Goal: Transaction & Acquisition: Book appointment/travel/reservation

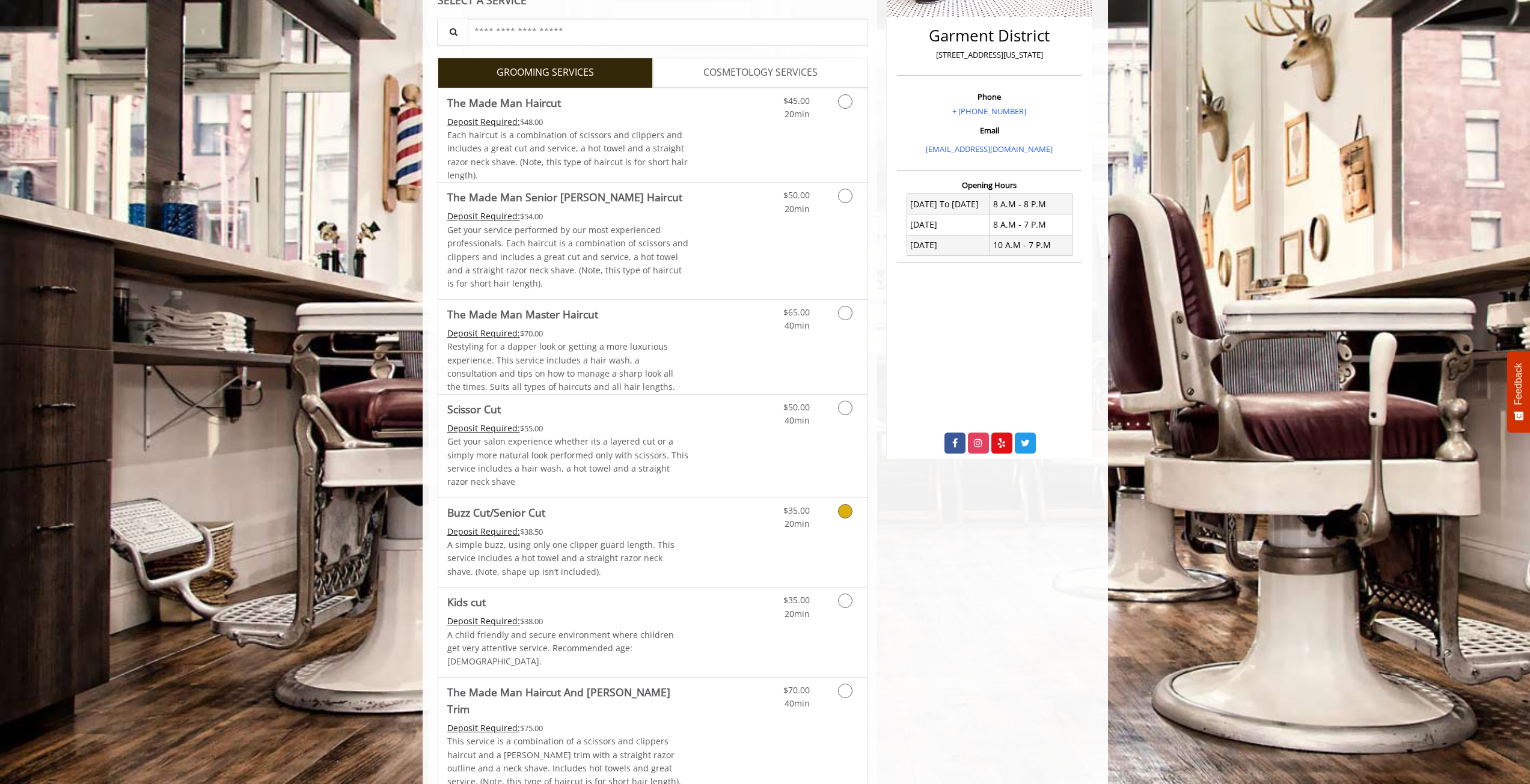
scroll to position [420, 0]
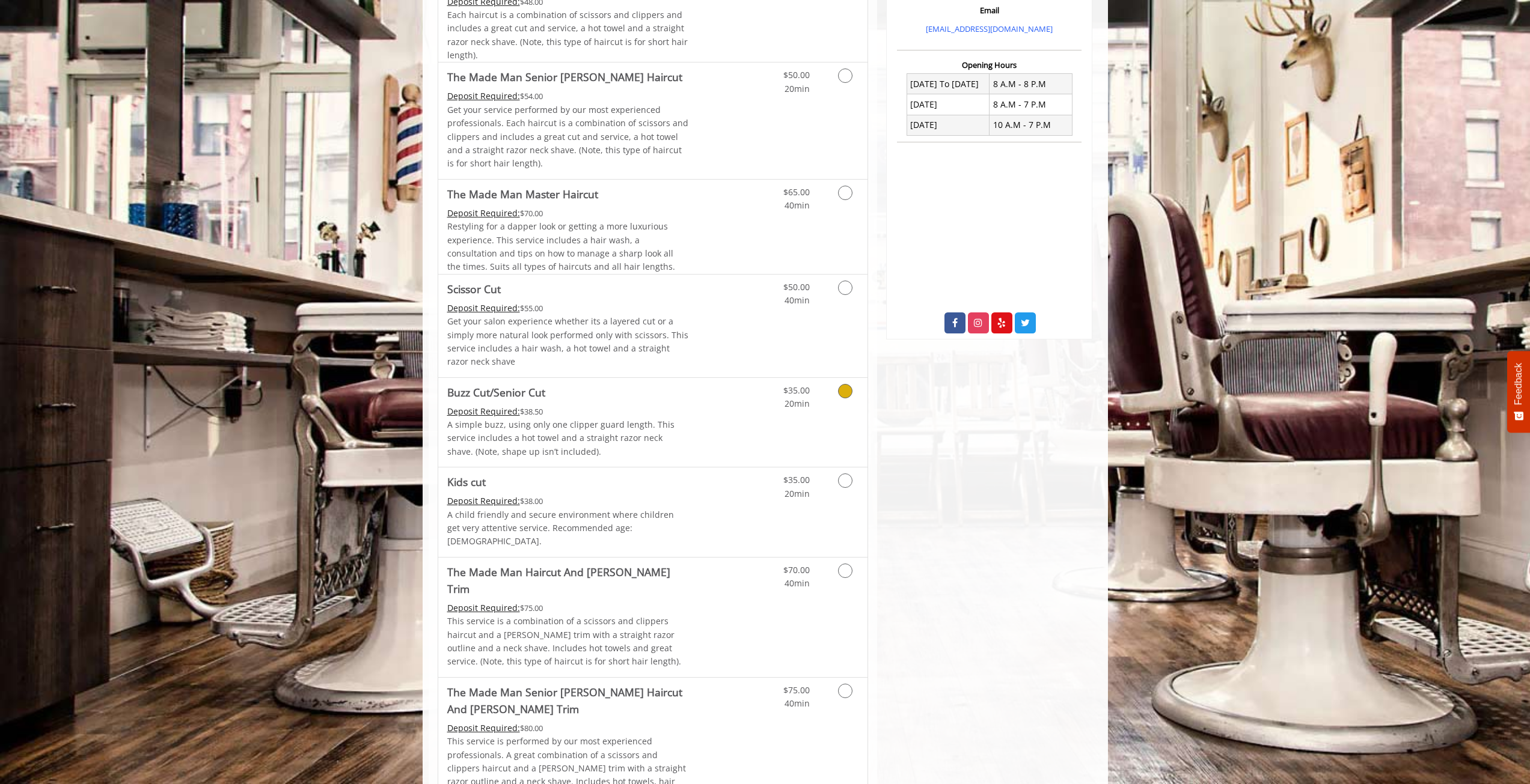
click at [842, 392] on icon "Grooming services" at bounding box center [845, 391] width 14 height 14
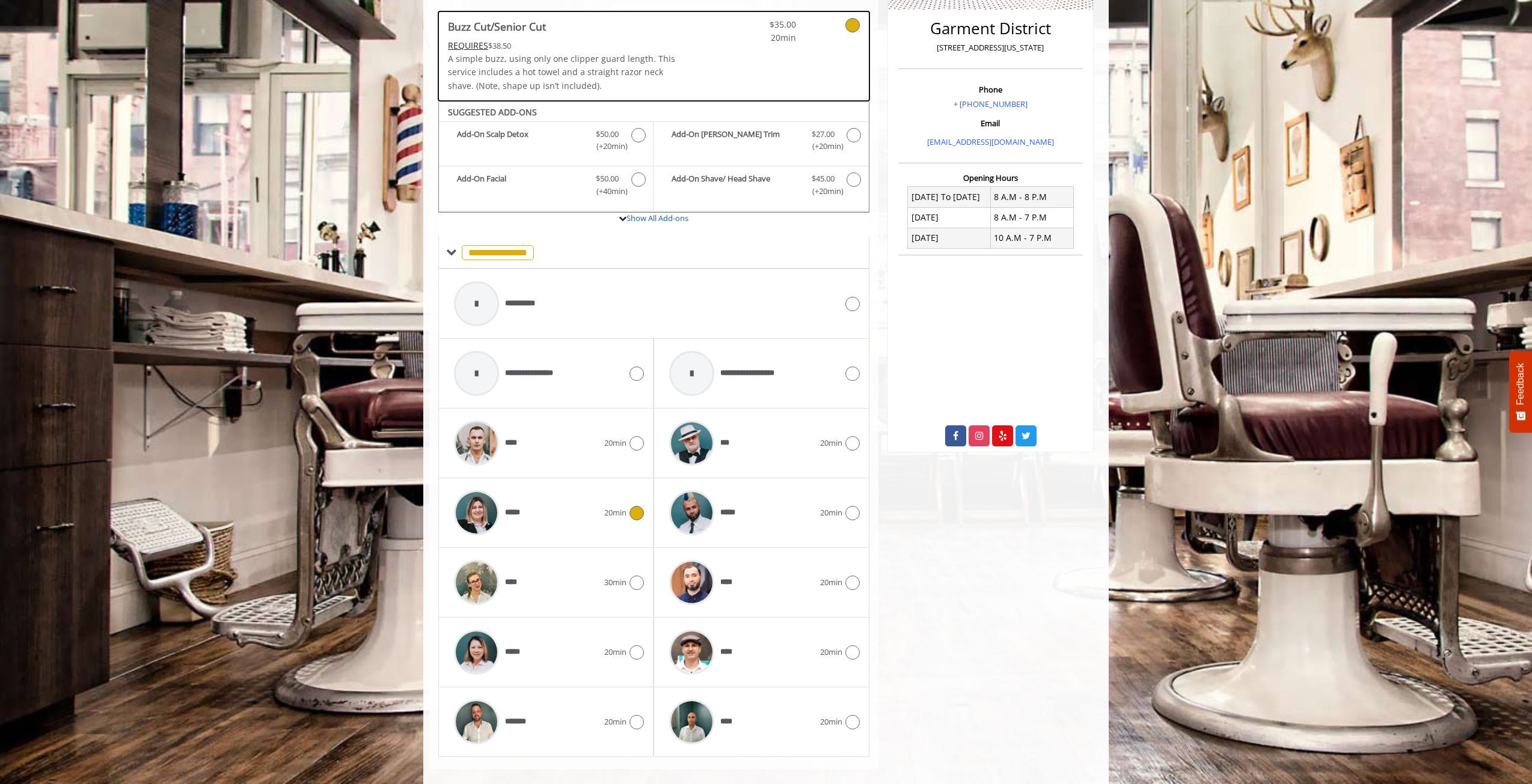
scroll to position [323, 0]
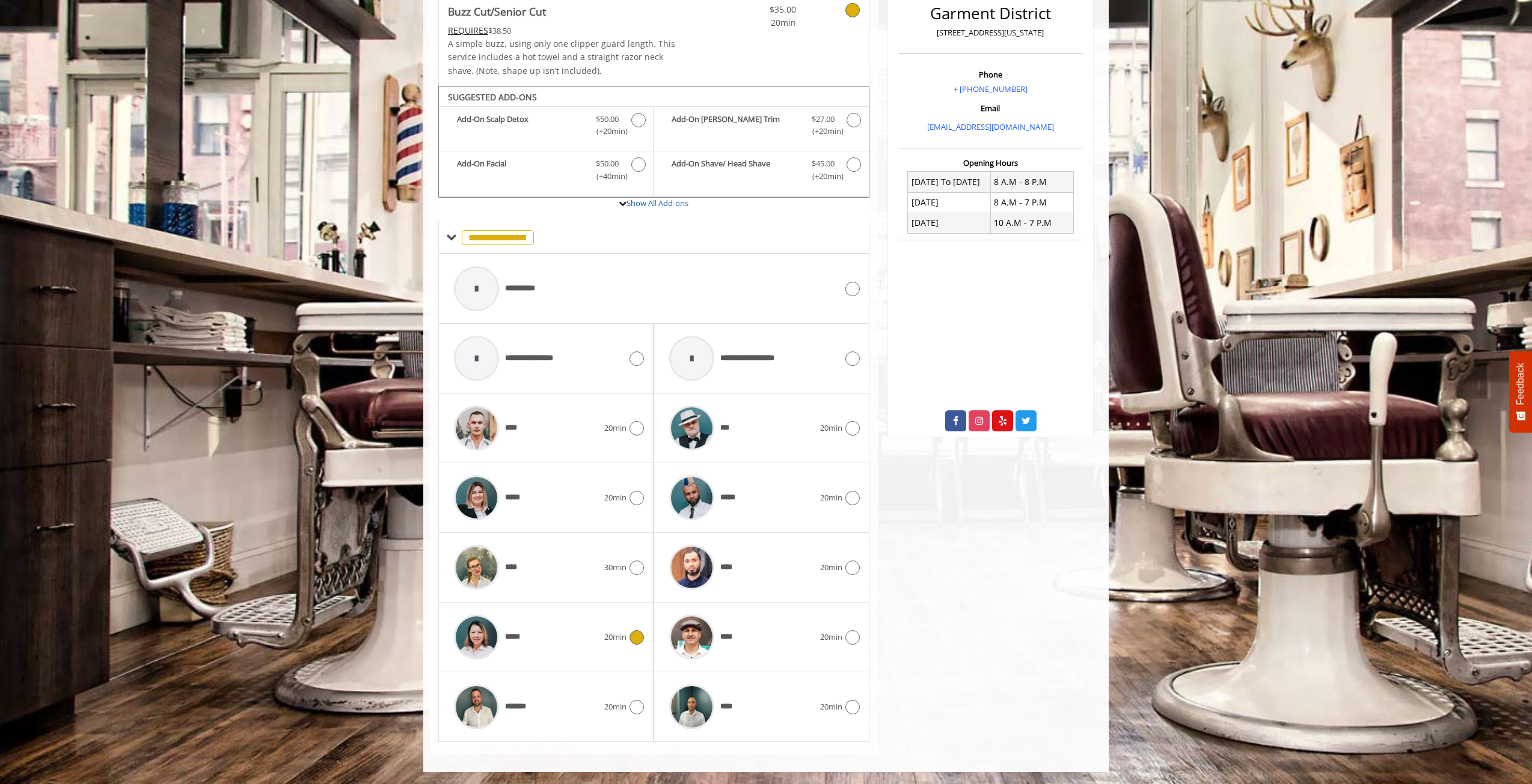
click at [519, 634] on span "*****" at bounding box center [514, 637] width 19 height 13
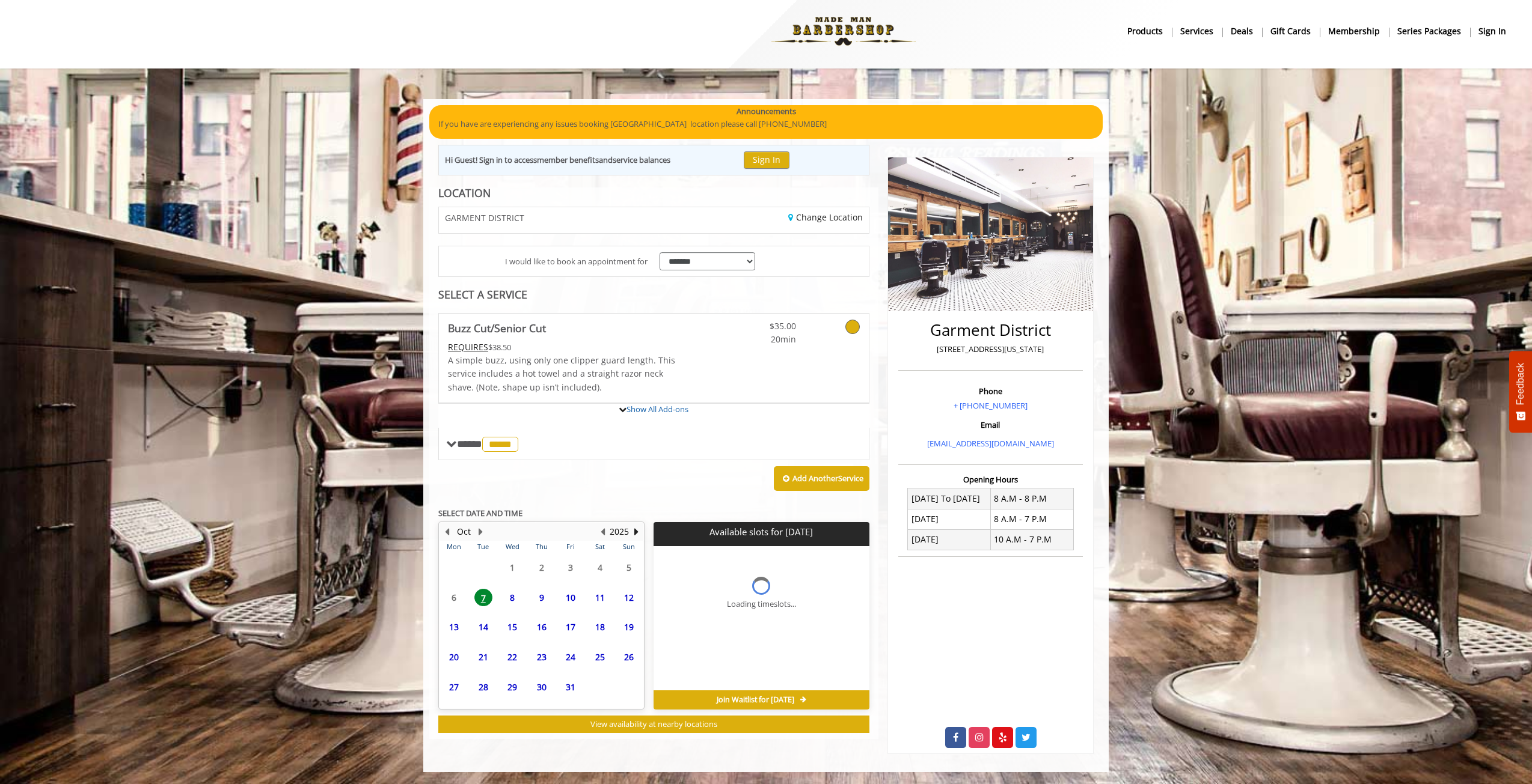
scroll to position [109, 0]
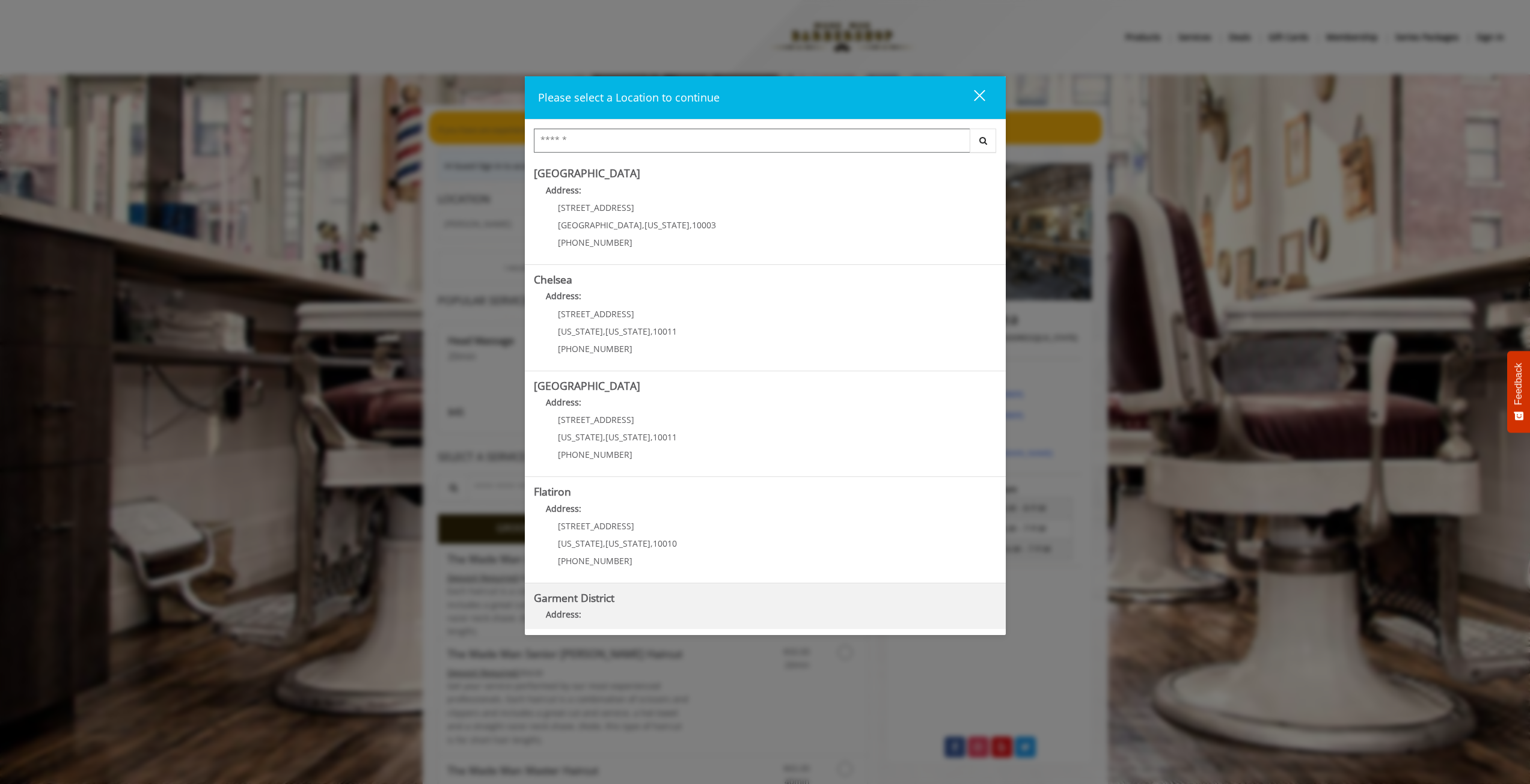
scroll to position [60, 0]
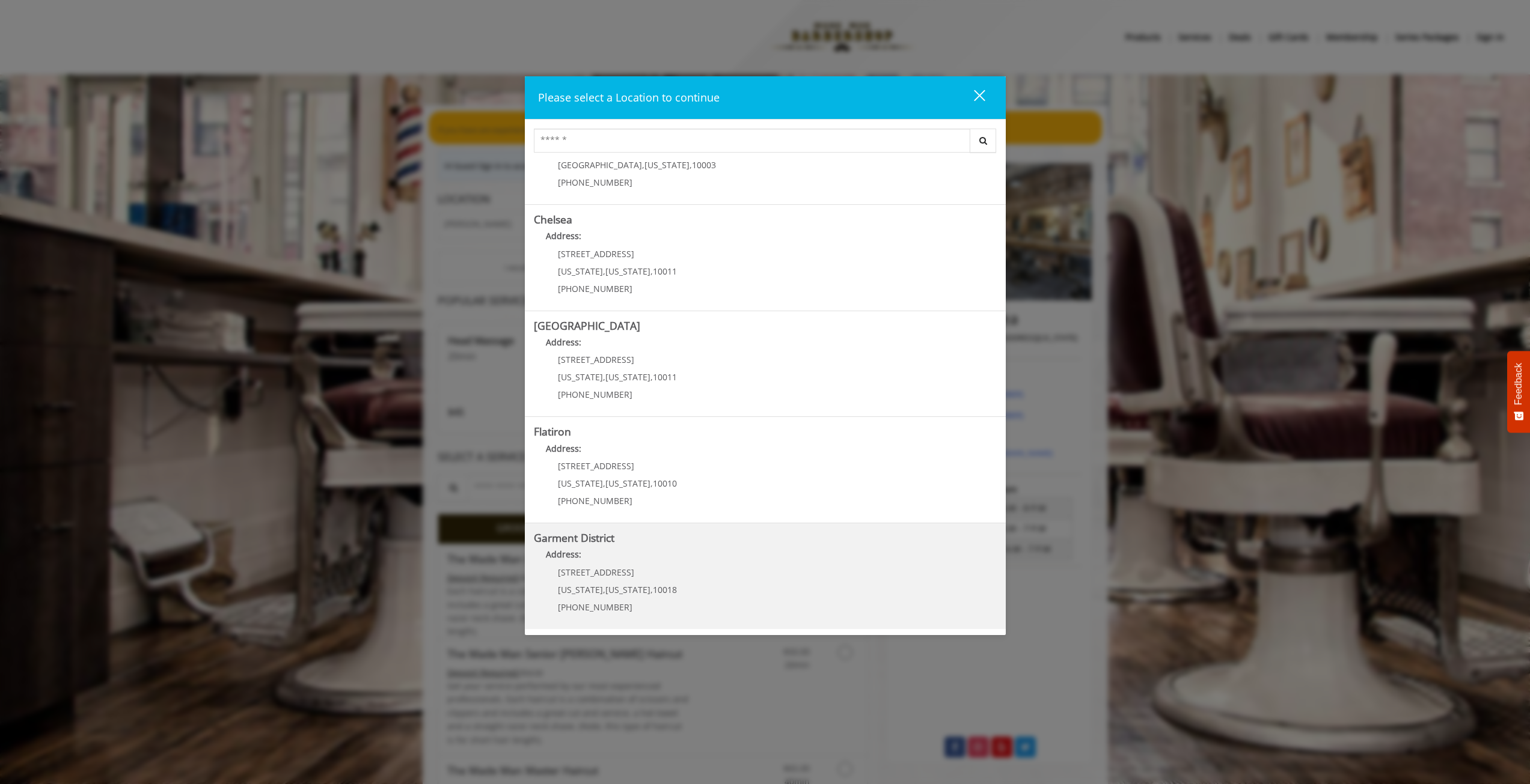
click at [690, 586] on District "Garment District Address: 1400 Broadway New York , New York , 10018 (212) 997-4…" at bounding box center [765, 576] width 463 height 88
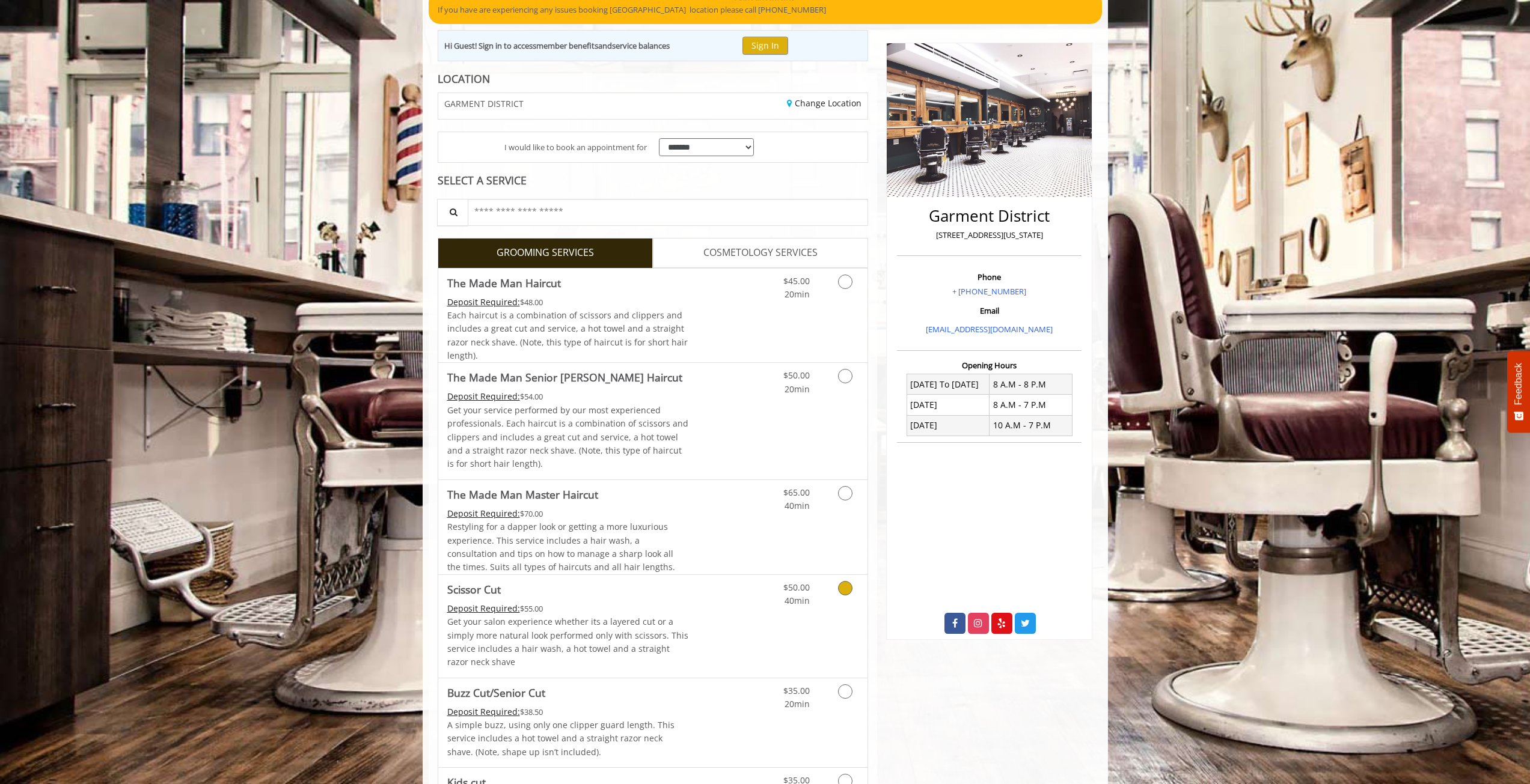
scroll to position [181, 0]
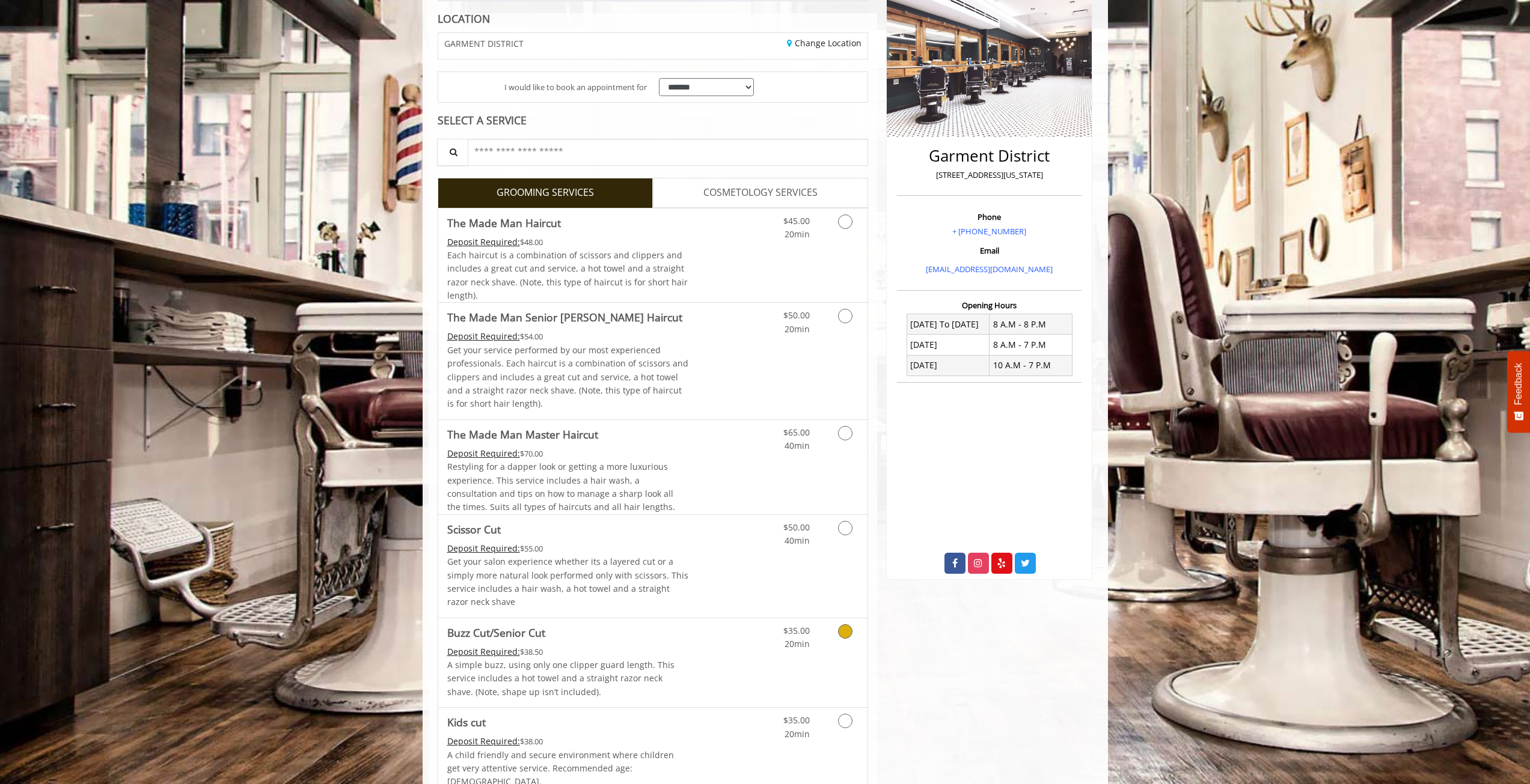
click at [842, 631] on icon "Grooming services" at bounding box center [845, 631] width 14 height 14
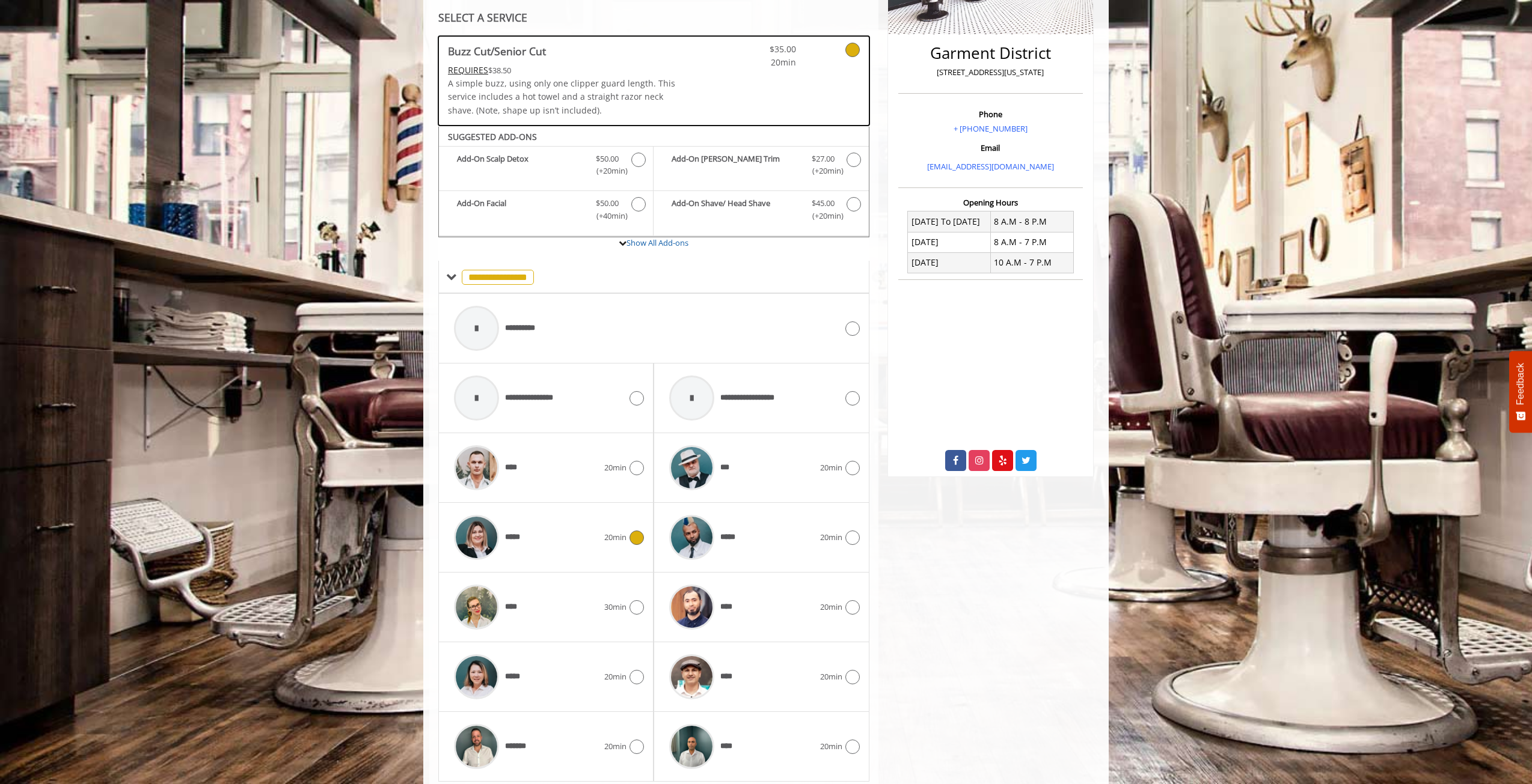
scroll to position [323, 0]
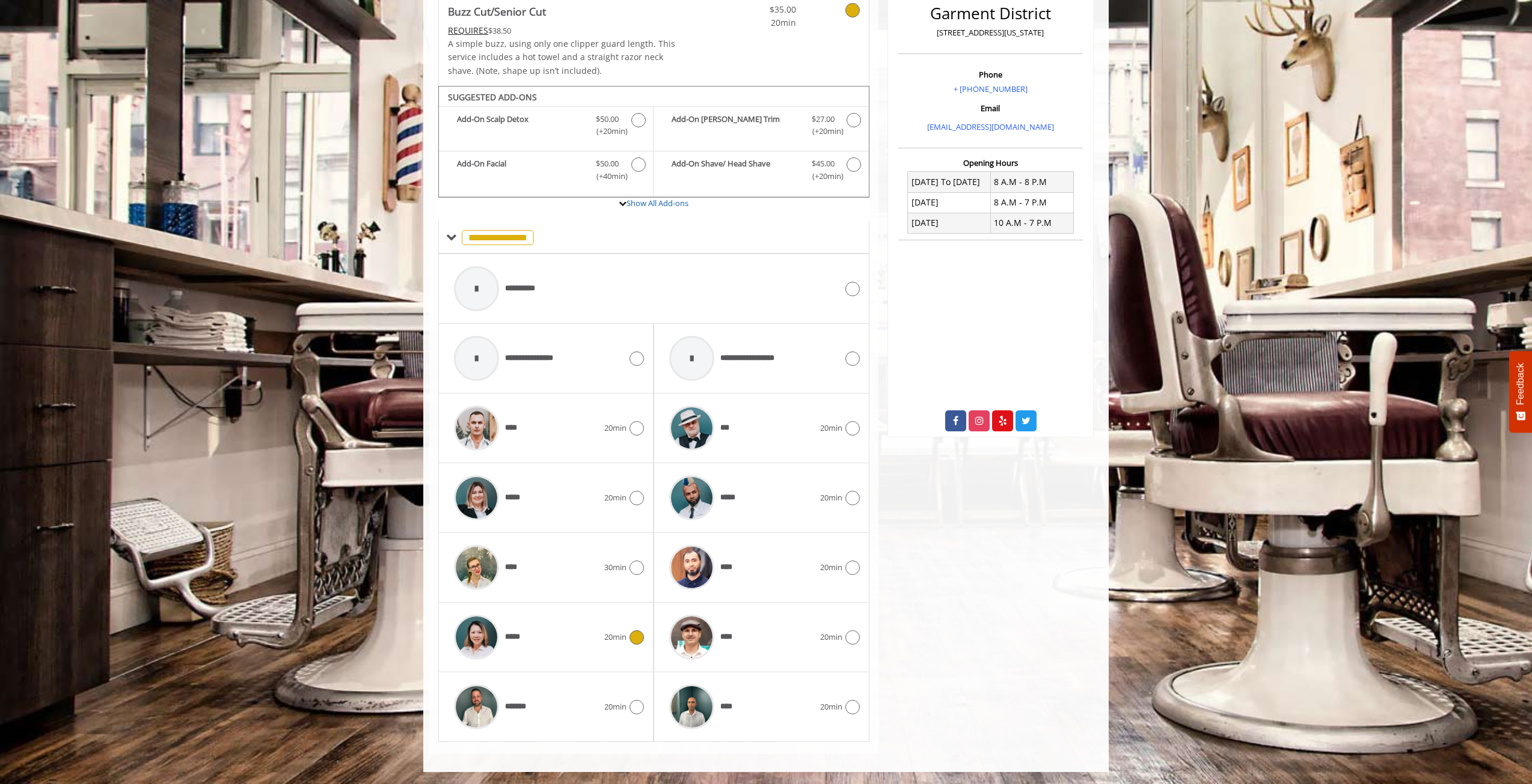
click at [557, 636] on div "*****" at bounding box center [526, 637] width 157 height 57
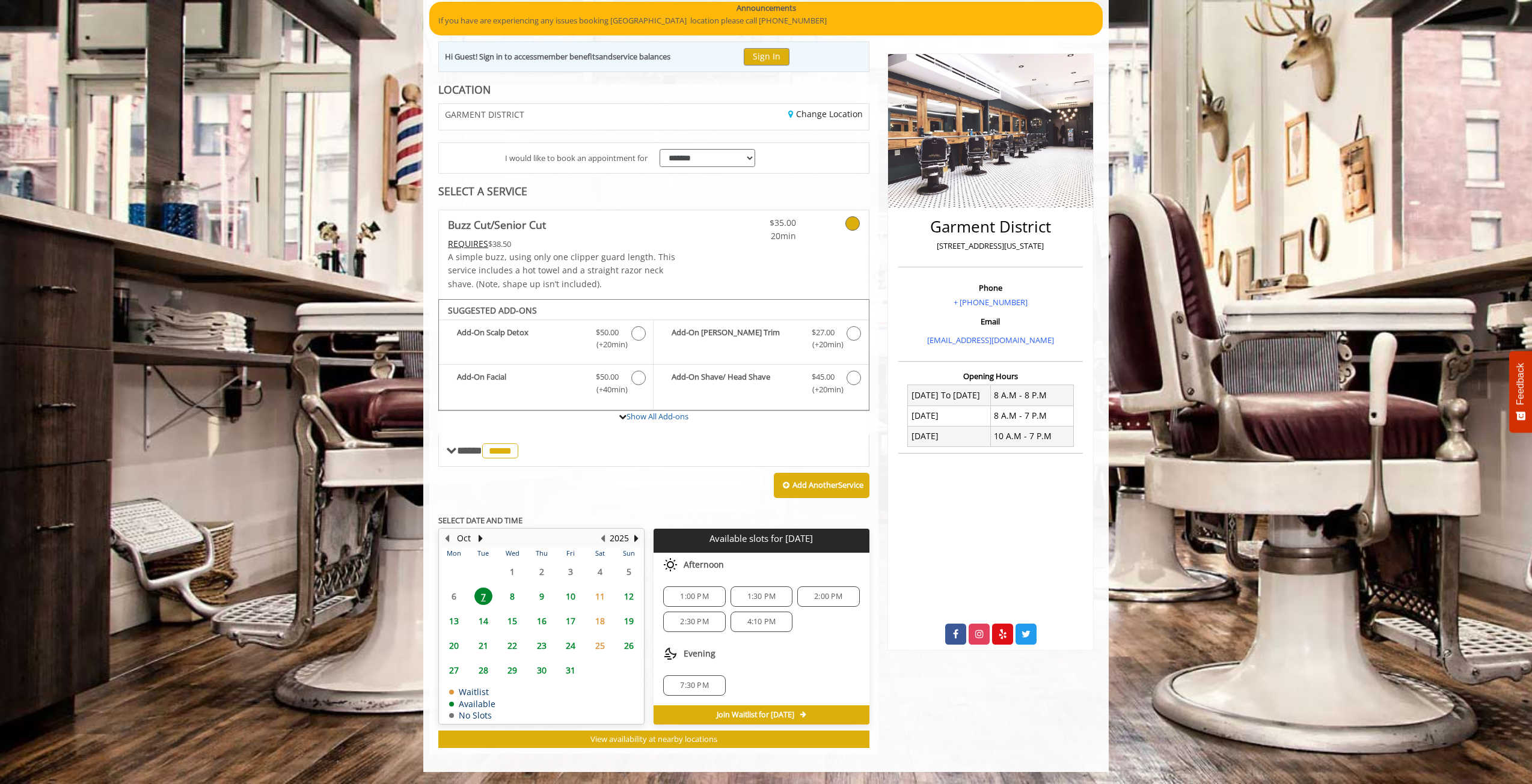
scroll to position [0, 0]
